Goal: Task Accomplishment & Management: Use online tool/utility

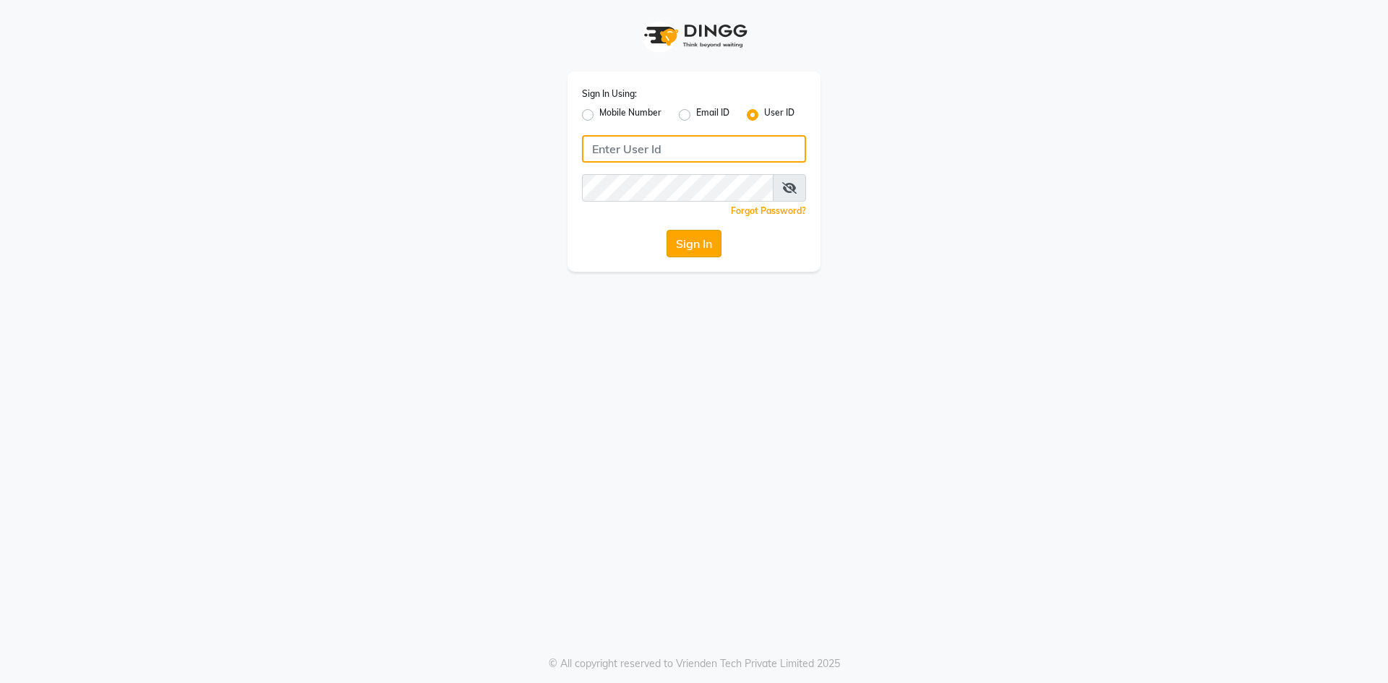
type input "alenna"
click at [712, 239] on button "Sign In" at bounding box center [694, 243] width 55 height 27
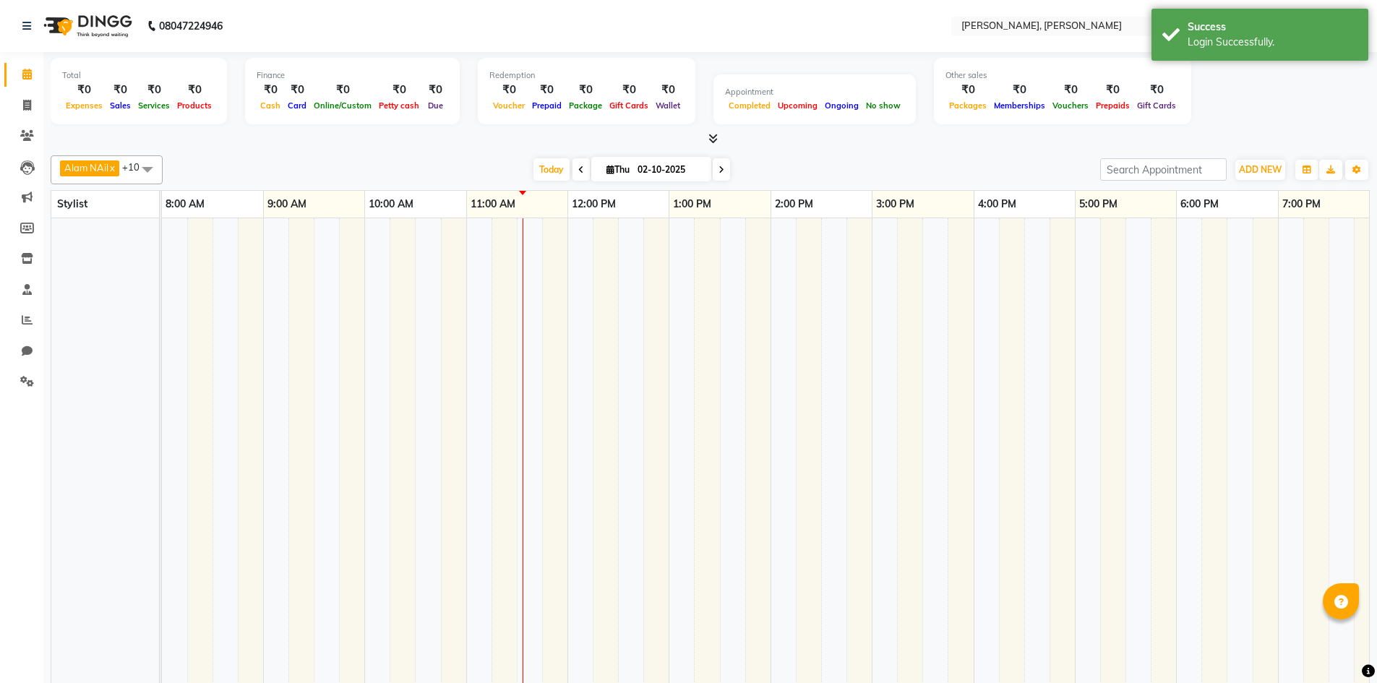
select select "en"
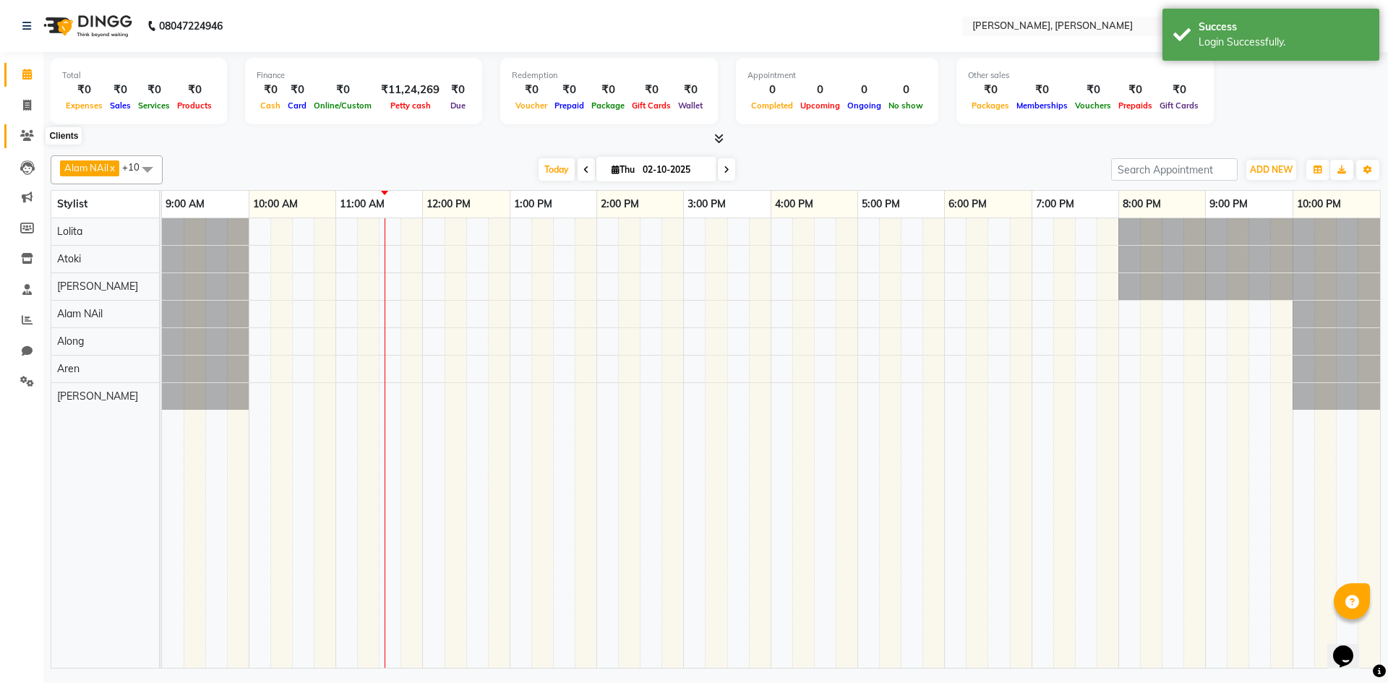
click at [29, 134] on icon at bounding box center [27, 135] width 14 height 11
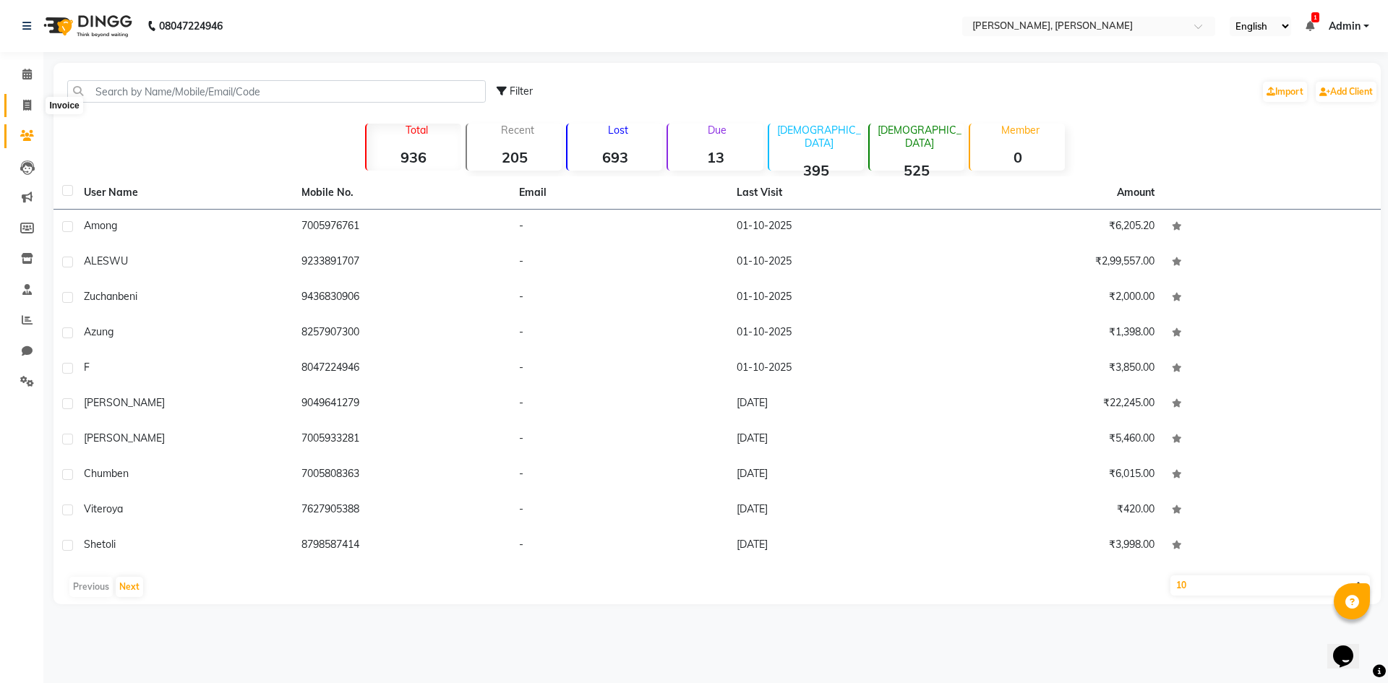
click at [21, 100] on span at bounding box center [26, 106] width 25 height 17
select select "service"
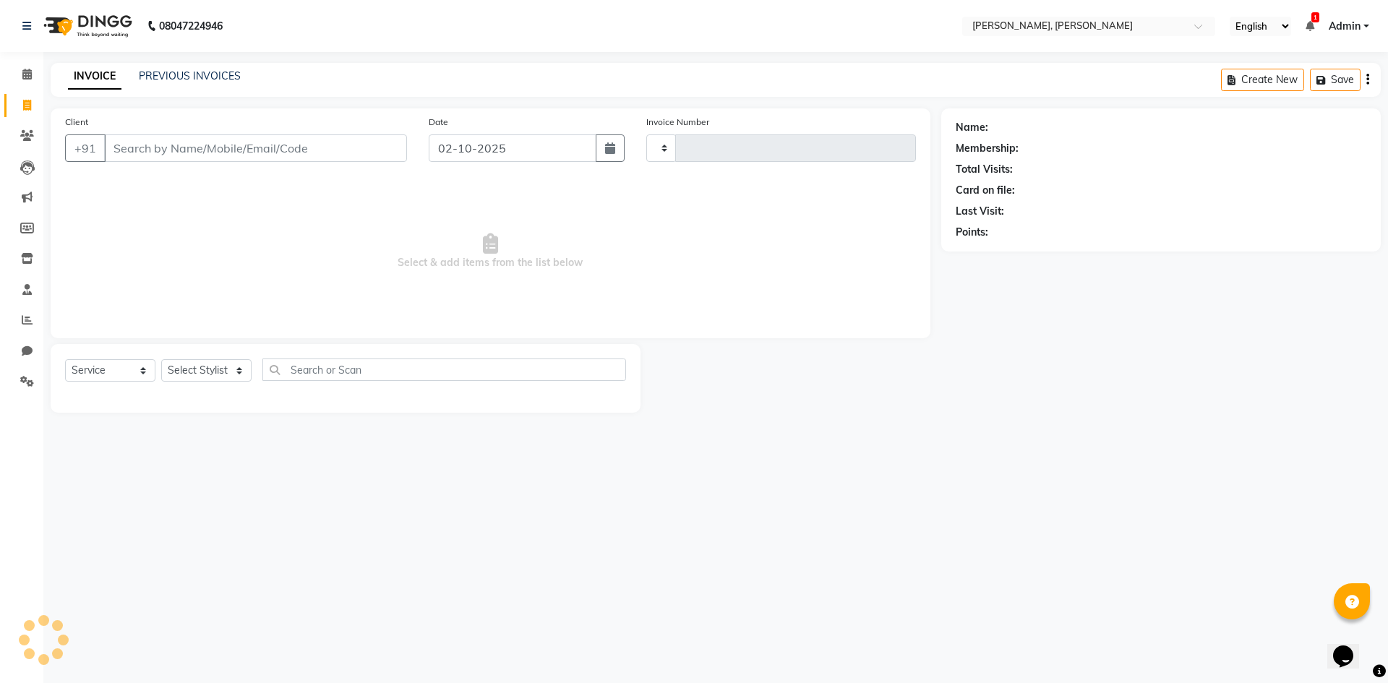
type input "0725"
select select "5264"
click at [237, 372] on select "Select Stylist Alam NAil Along anju [PERSON_NAME] [PERSON_NAME] Lolita luni" at bounding box center [206, 370] width 90 height 22
select select "66502"
click at [161, 359] on select "Select Stylist Alam NAil Along anju [PERSON_NAME] [PERSON_NAME] Lolita luni" at bounding box center [206, 370] width 90 height 22
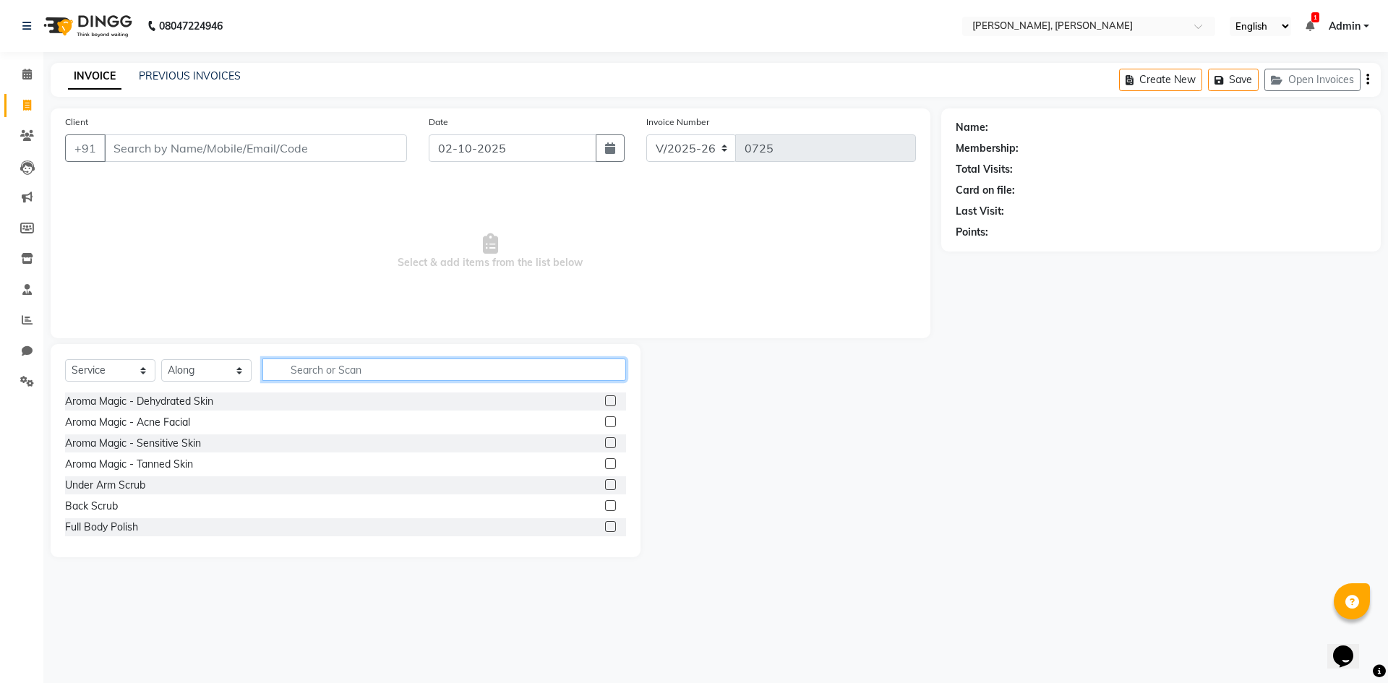
click at [306, 374] on input "text" at bounding box center [444, 370] width 364 height 22
